Goal: Task Accomplishment & Management: Manage account settings

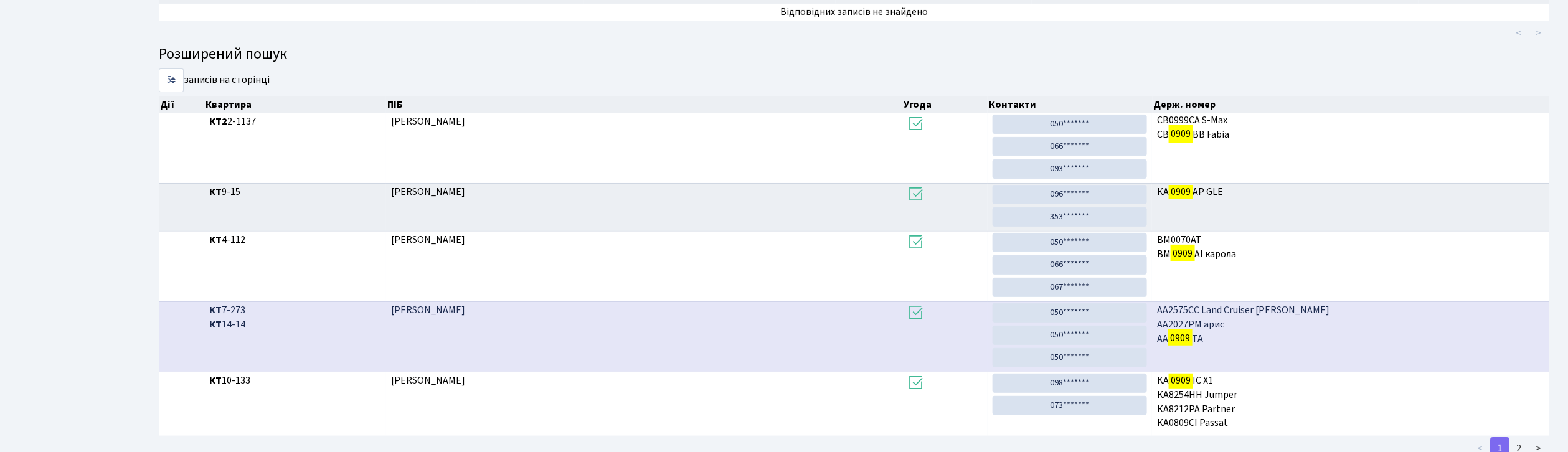
scroll to position [67, 0]
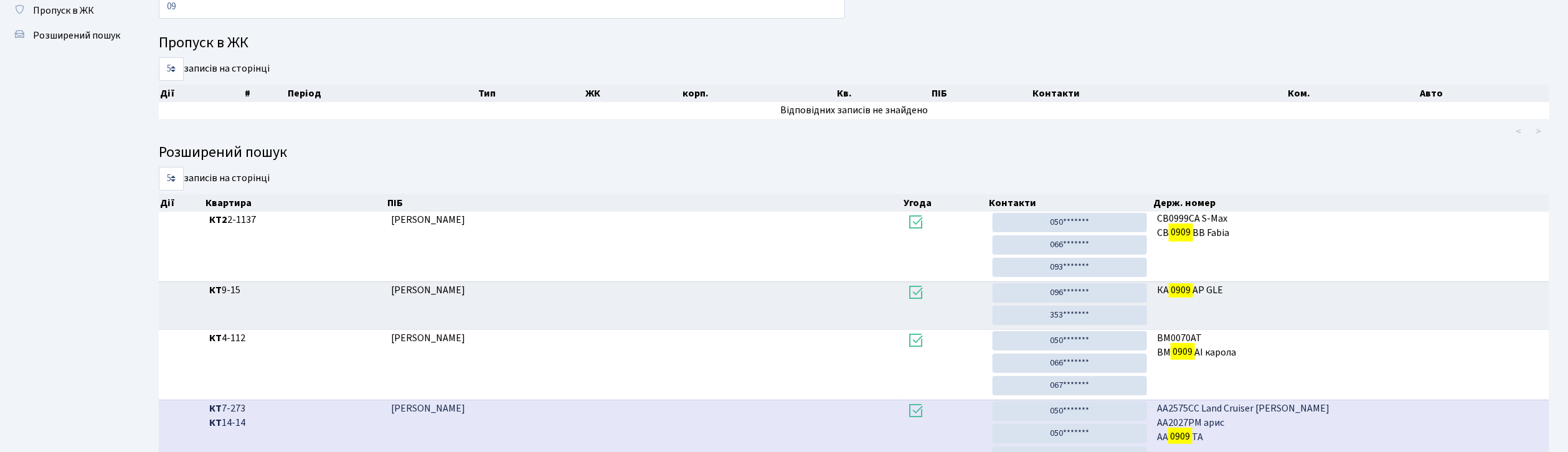
type input "0"
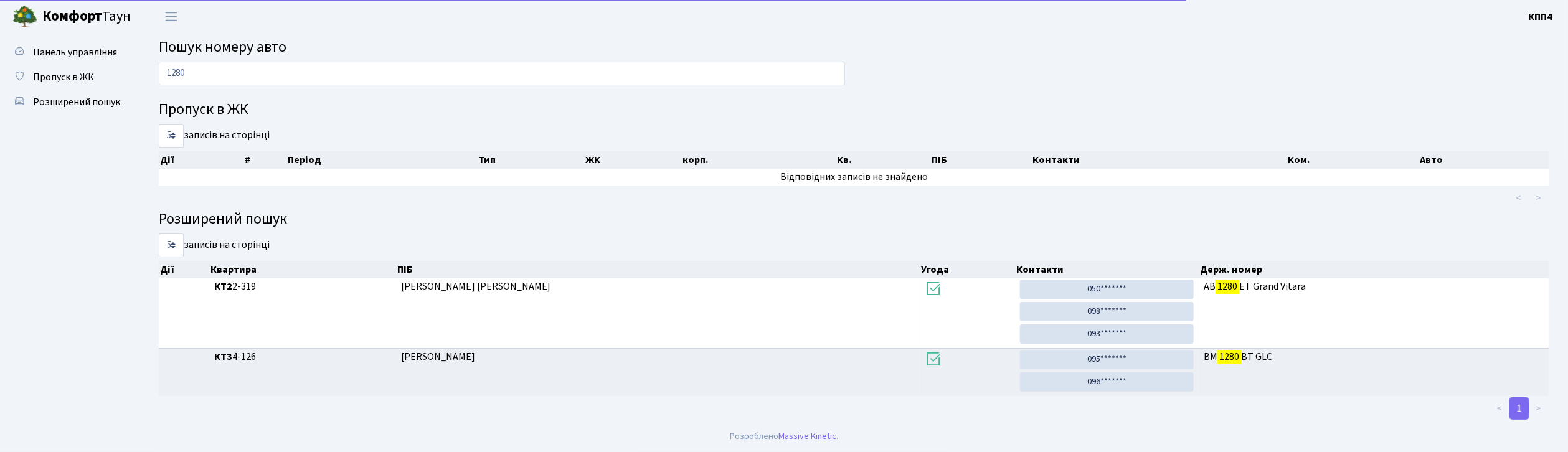
scroll to position [3, 0]
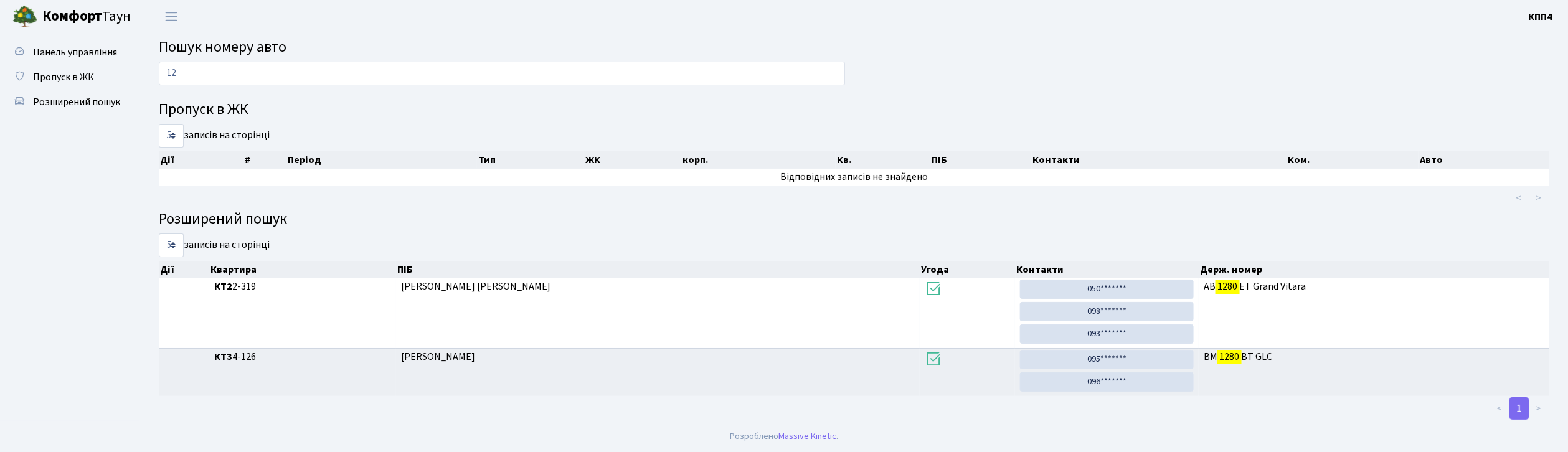
type input "1"
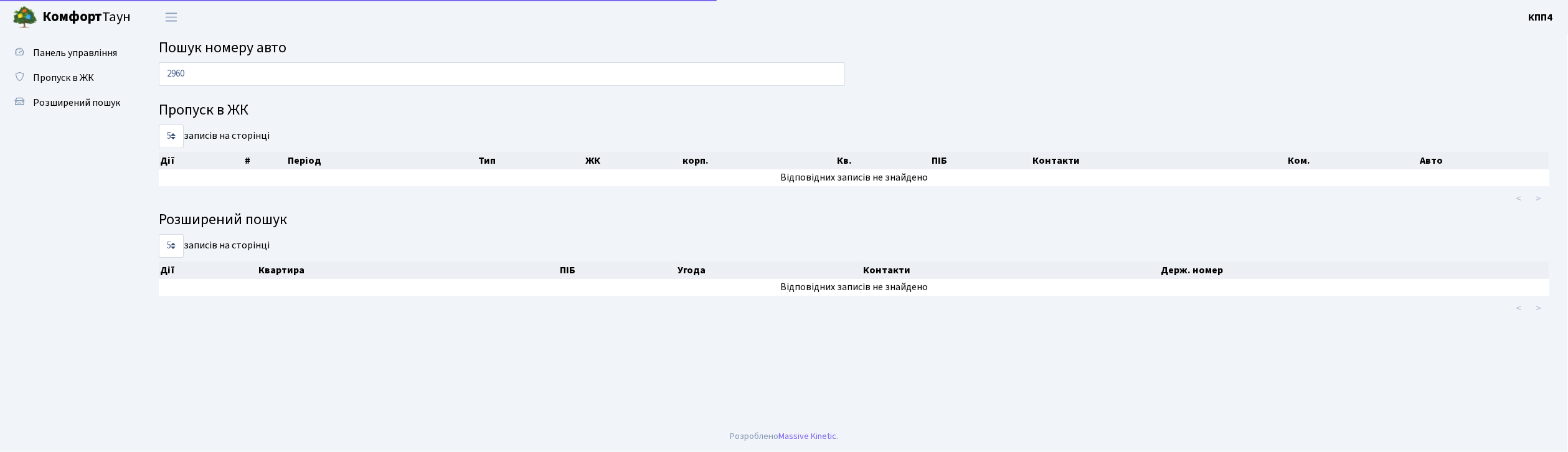
scroll to position [0, 0]
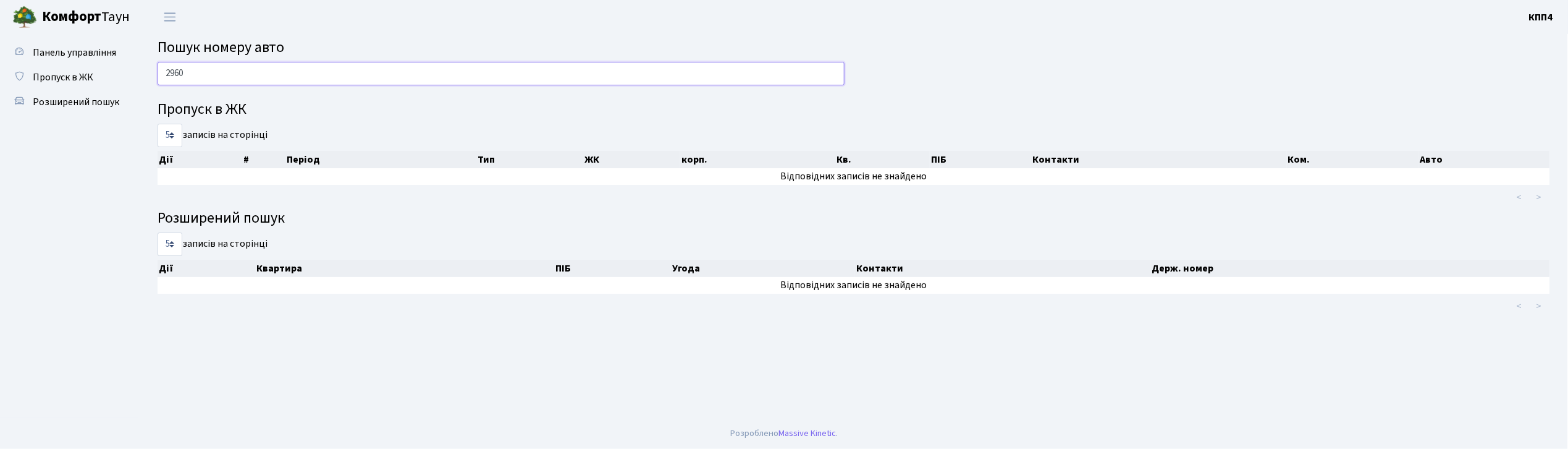
click at [396, 75] on input "2960" at bounding box center [500, 73] width 687 height 24
type input "2"
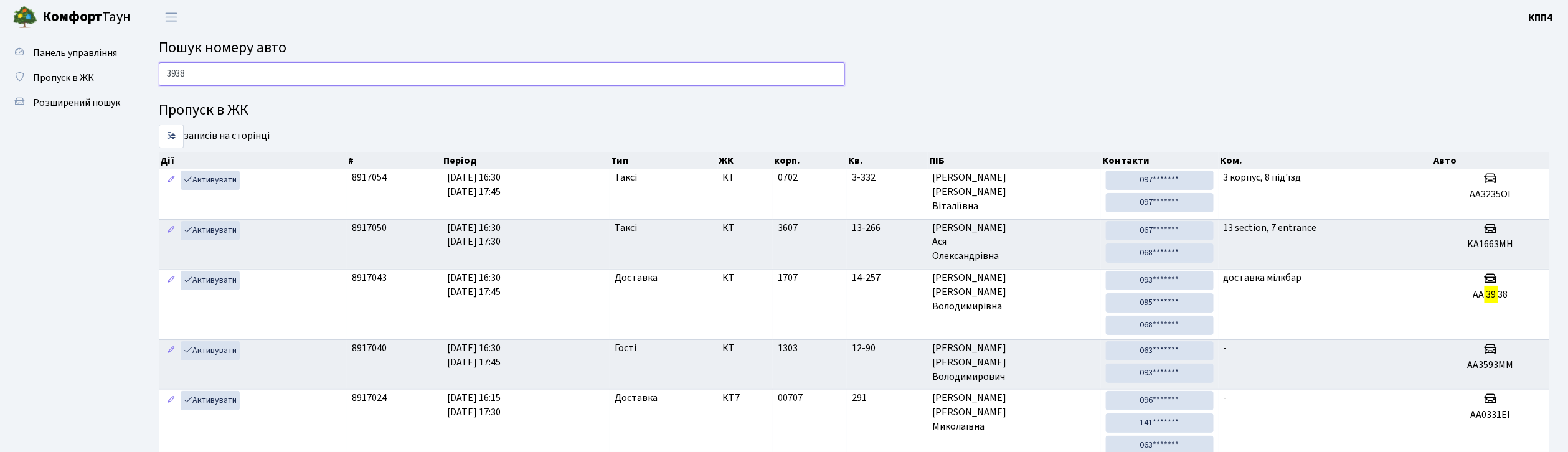
type input "3938"
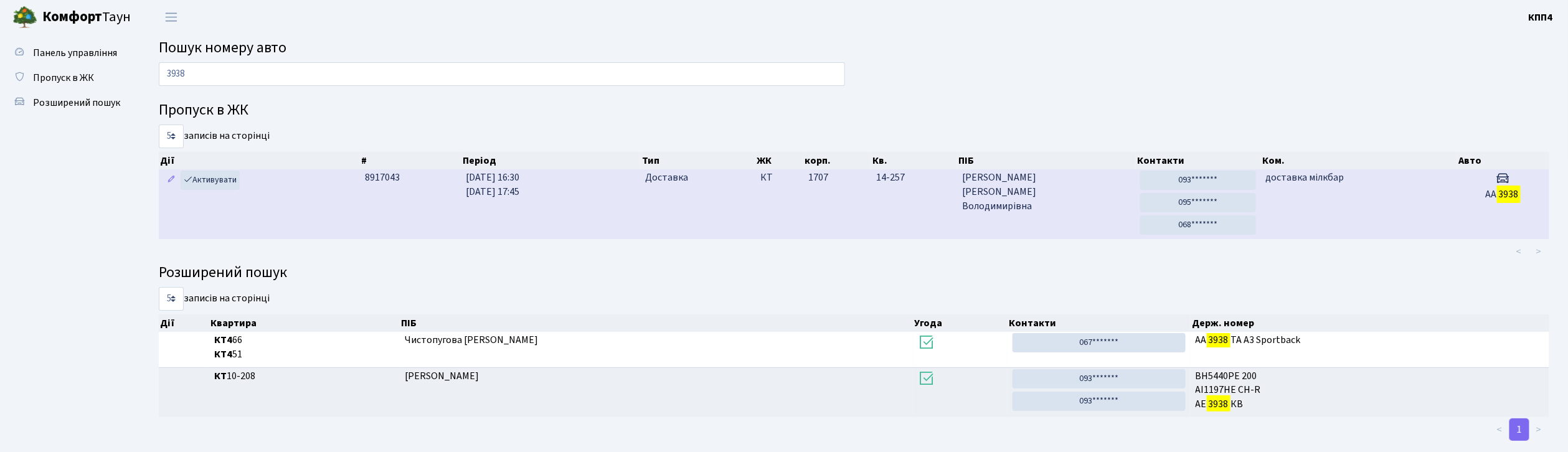
click at [1369, 229] on td "доставка мілкбар" at bounding box center [1360, 203] width 196 height 70
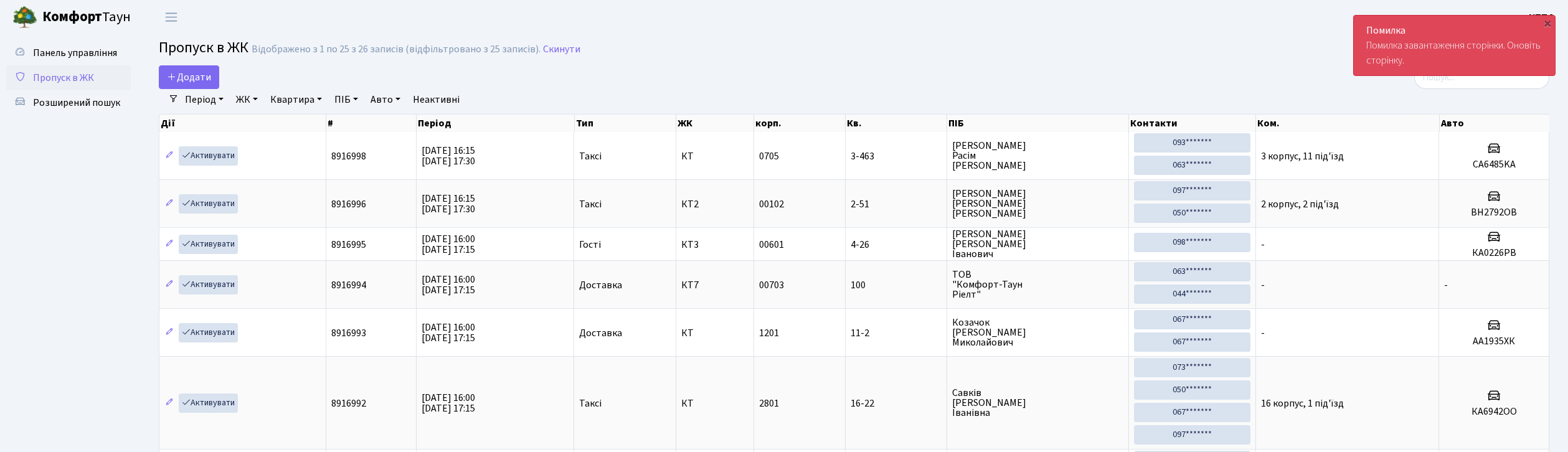
select select "25"
click at [1513, 80] on input "search" at bounding box center [1482, 77] width 135 height 24
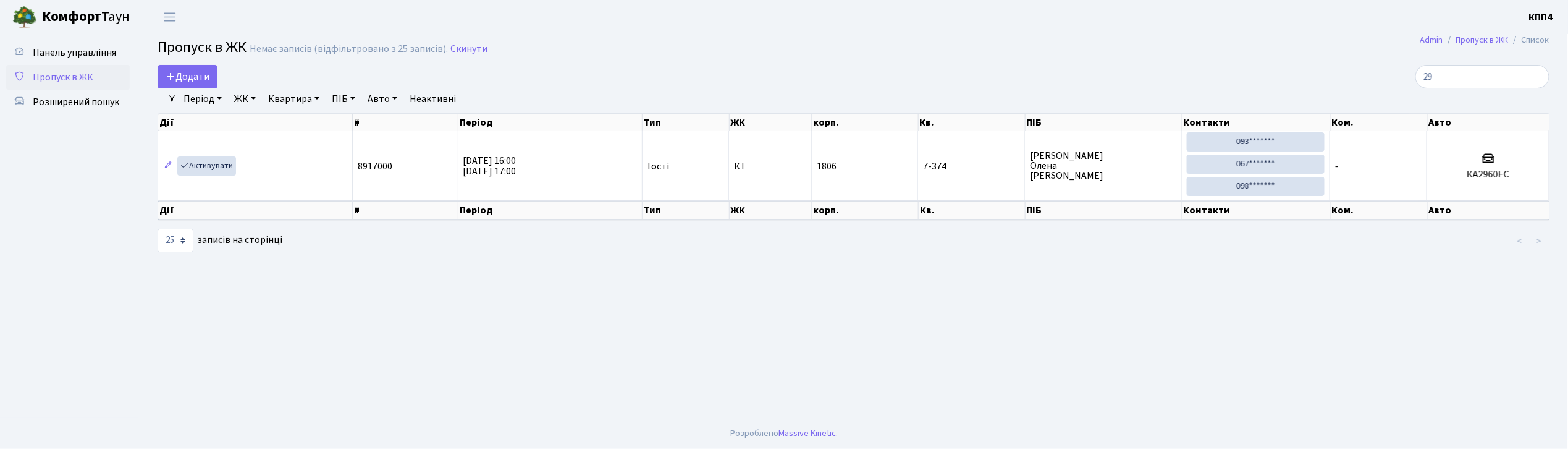
type input "2"
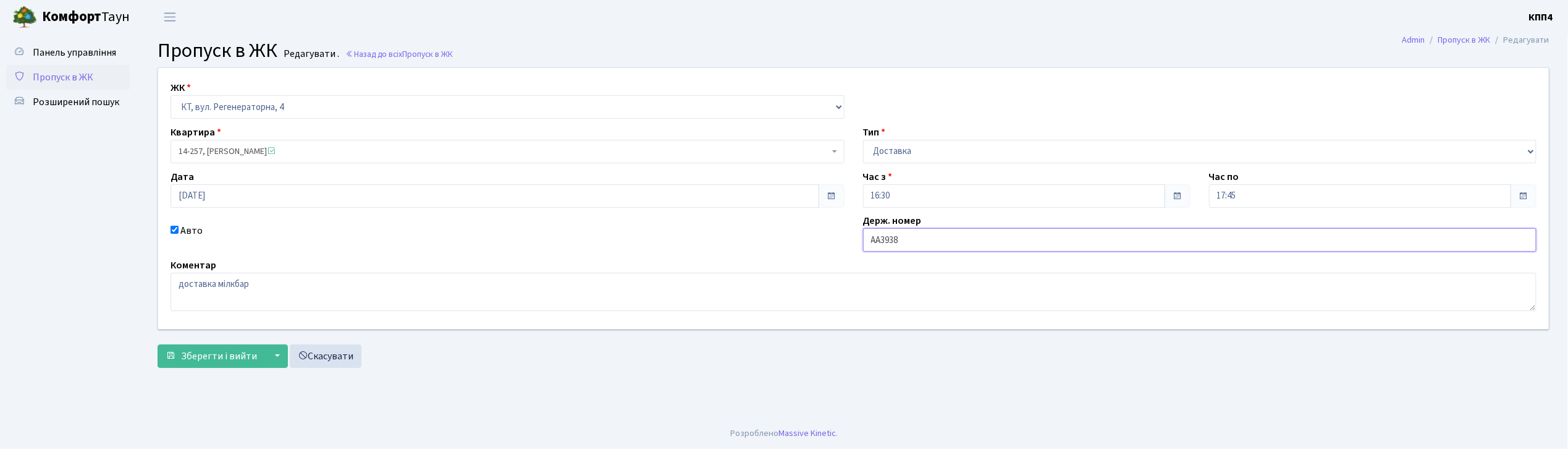
click at [1007, 235] on input "АА3938" at bounding box center [1200, 239] width 674 height 24
type input "АА3938ММ"
click at [223, 359] on span "Зберегти і вийти" at bounding box center [219, 357] width 76 height 13
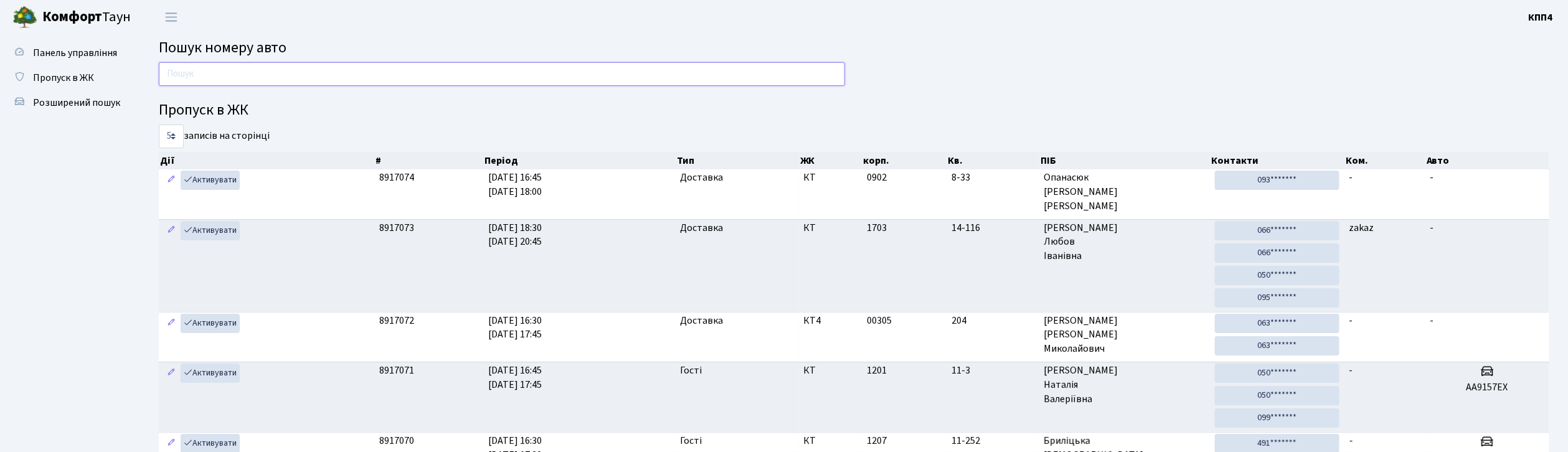
click at [239, 81] on input "text" at bounding box center [501, 74] width 687 height 24
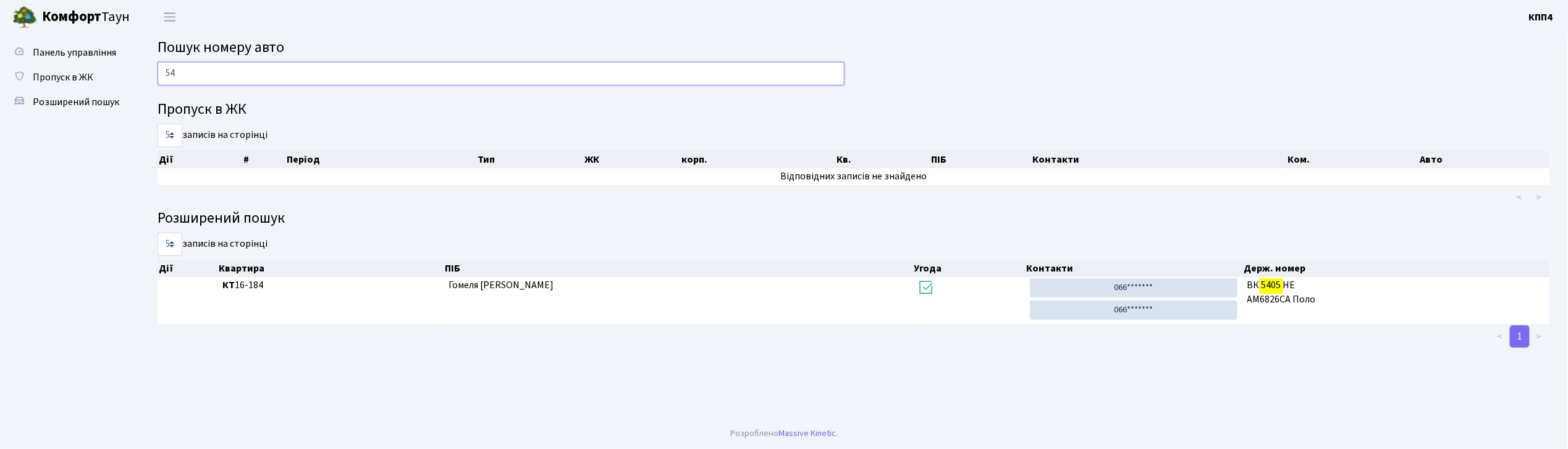
type input "5"
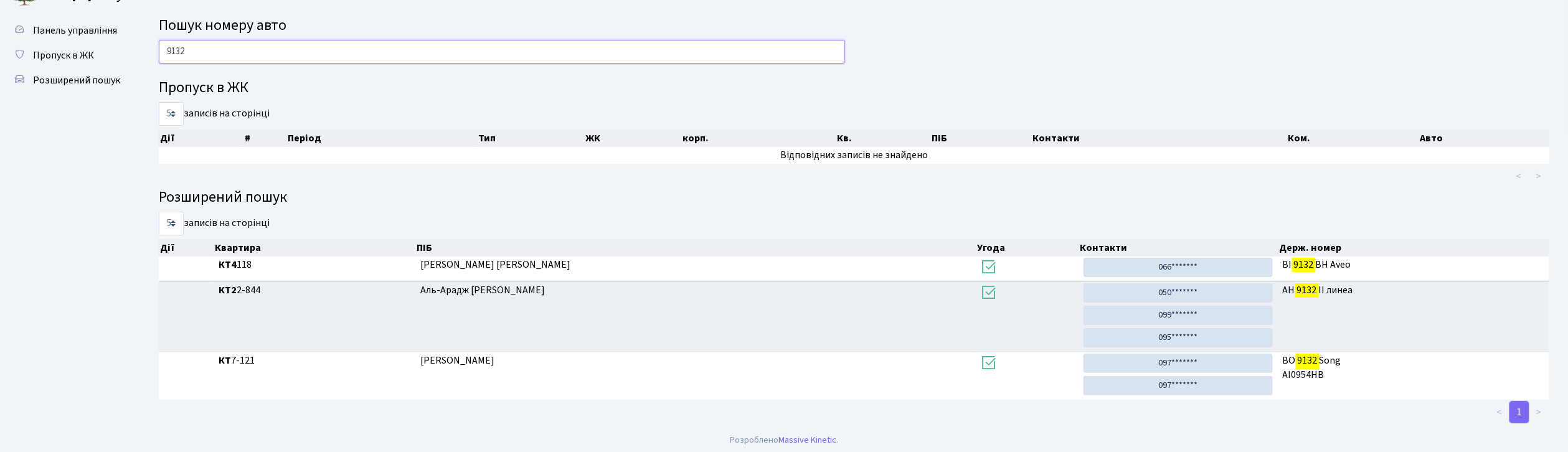
scroll to position [28, 0]
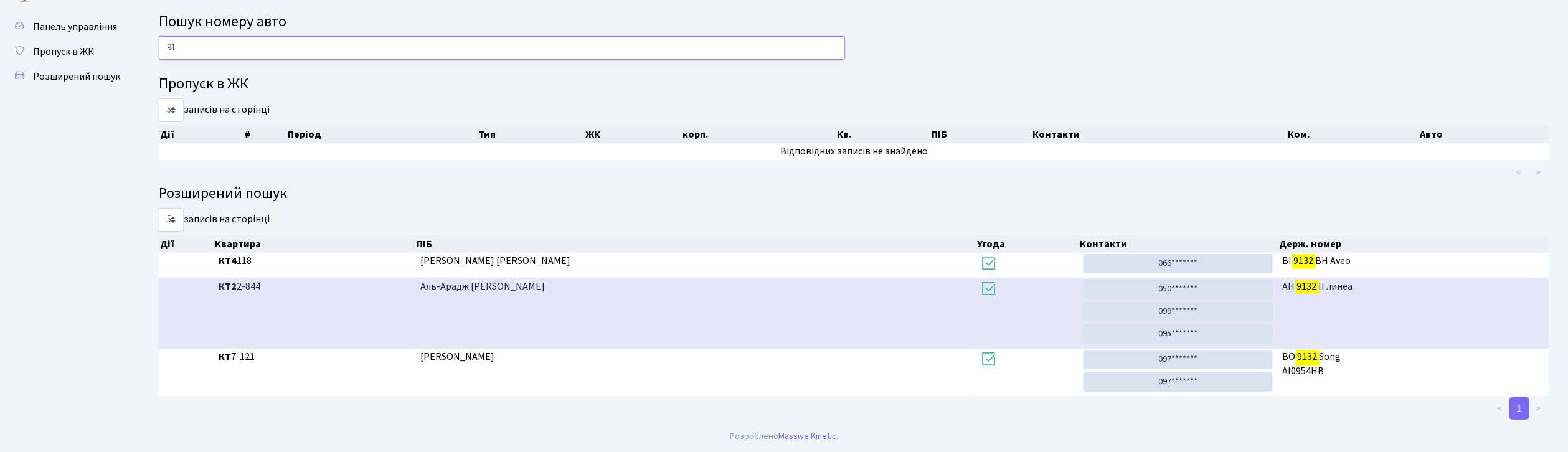
type input "9"
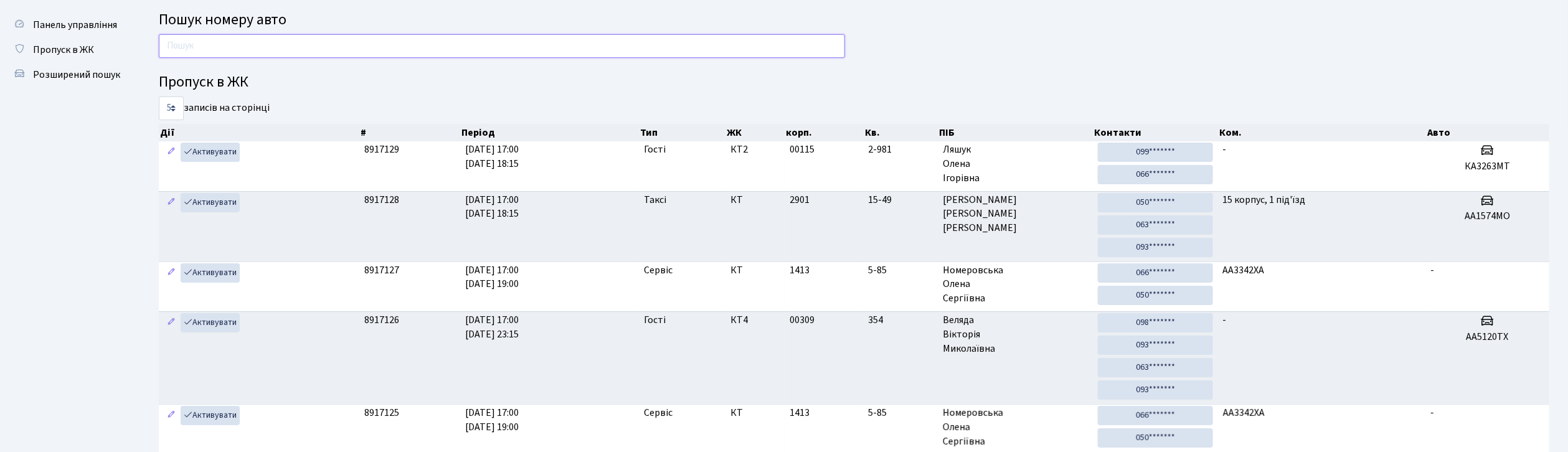
click at [297, 49] on input "text" at bounding box center [501, 46] width 687 height 24
click at [240, 46] on input "text" at bounding box center [501, 46] width 687 height 24
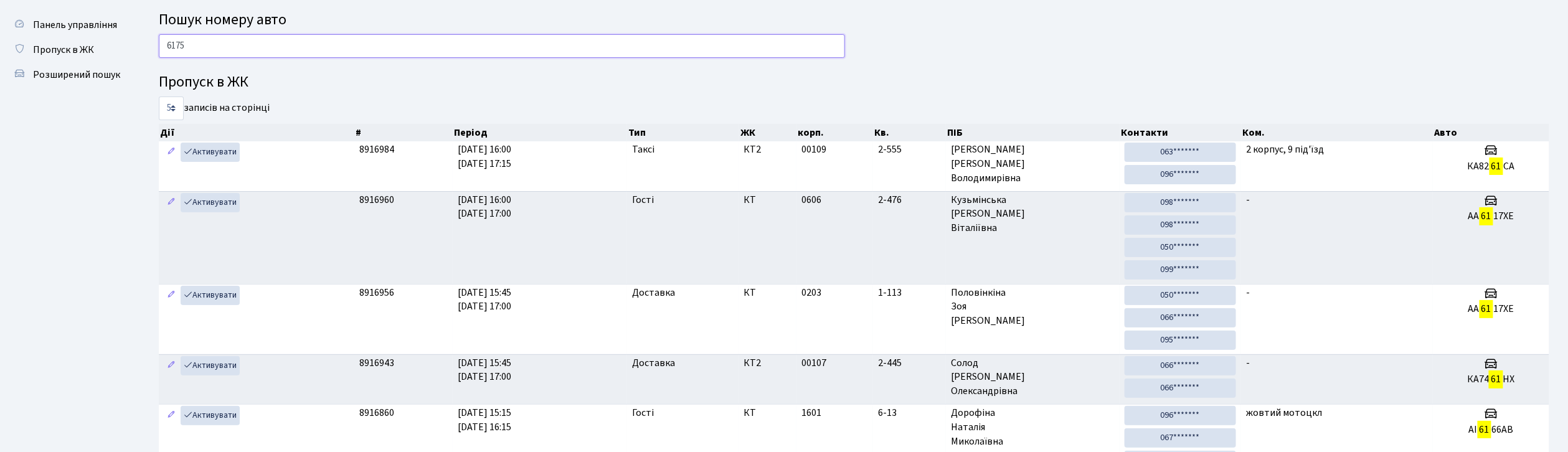
type input "6175"
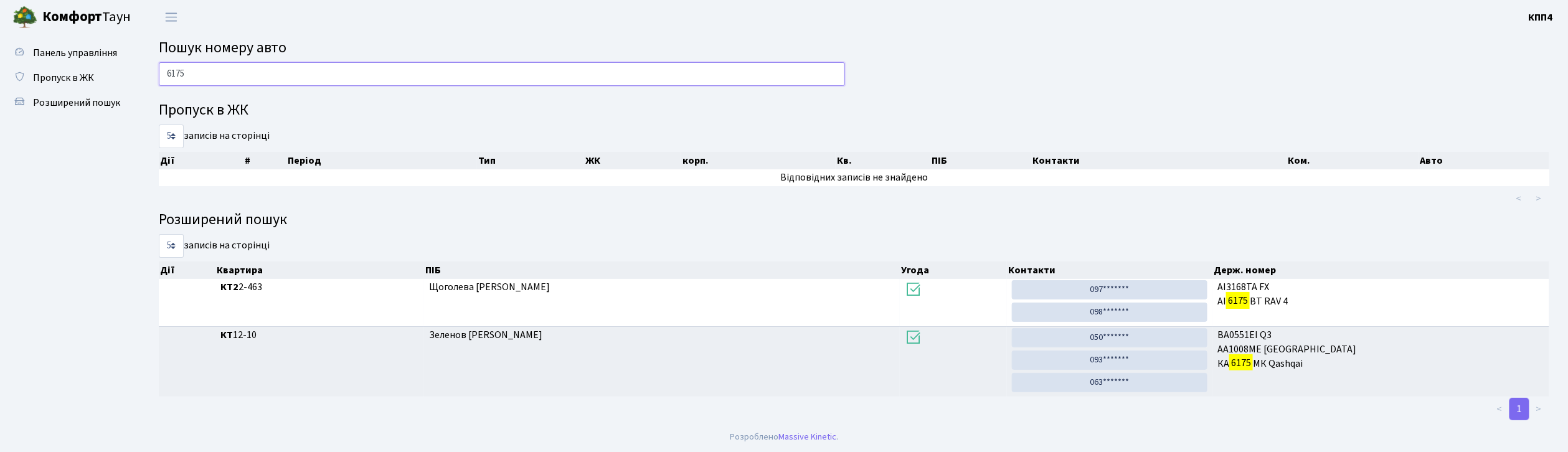
scroll to position [3, 0]
